Goal: Find specific page/section: Find specific page/section

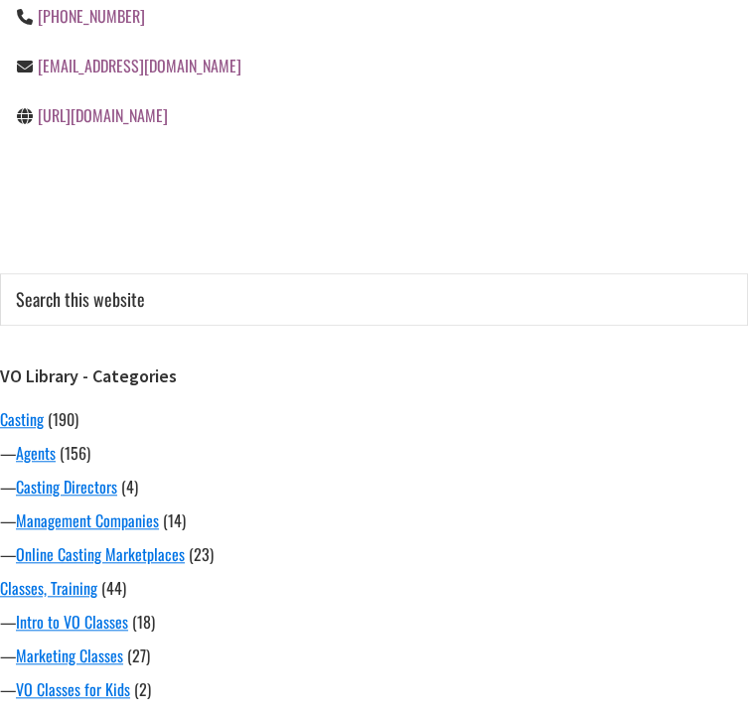
scroll to position [695, 0]
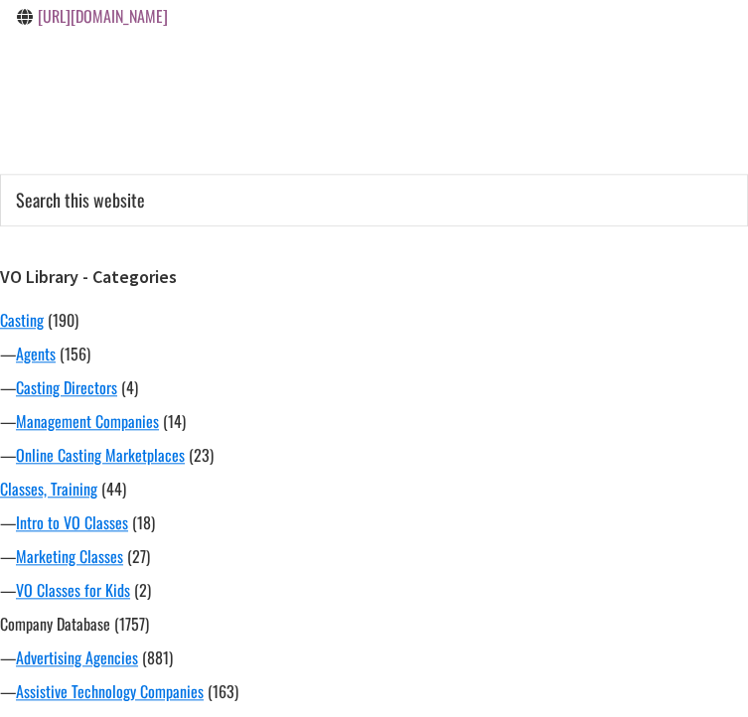
click at [56, 612] on link "Company Database" at bounding box center [55, 624] width 110 height 24
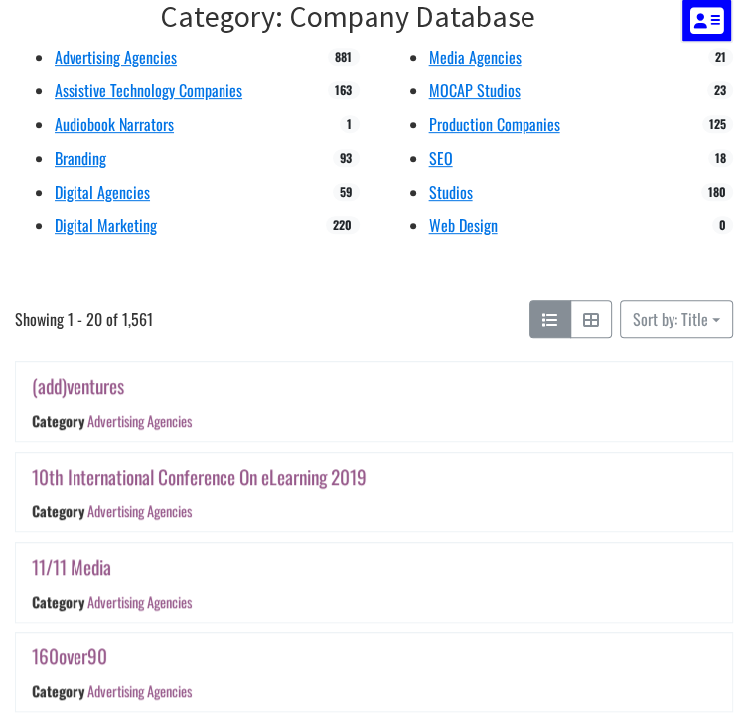
scroll to position [497, 0]
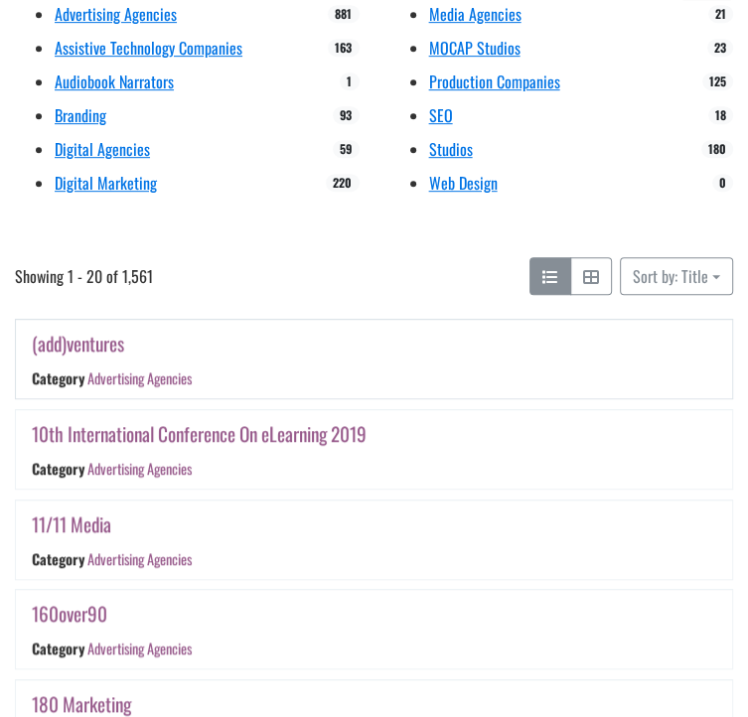
click at [99, 329] on link "(add)ventures" at bounding box center [78, 343] width 92 height 29
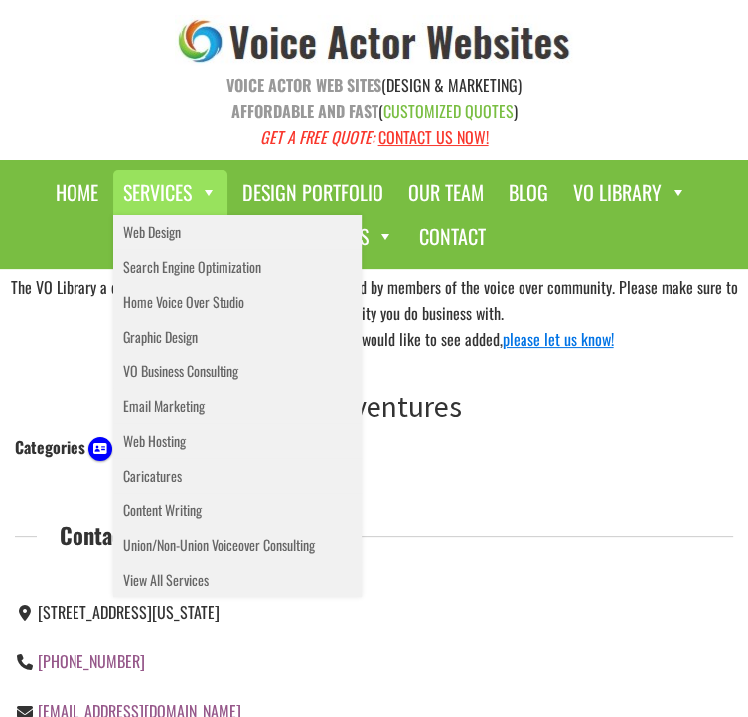
click at [188, 170] on link "Services" at bounding box center [170, 192] width 114 height 45
